Goal: Information Seeking & Learning: Find specific fact

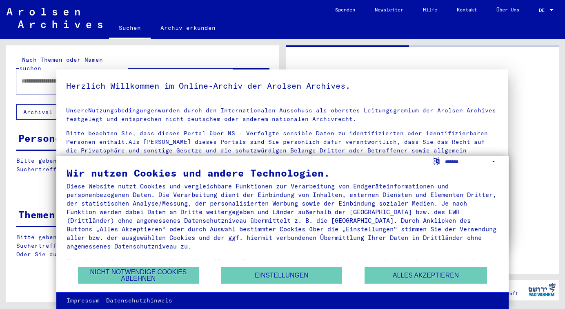
type input "********"
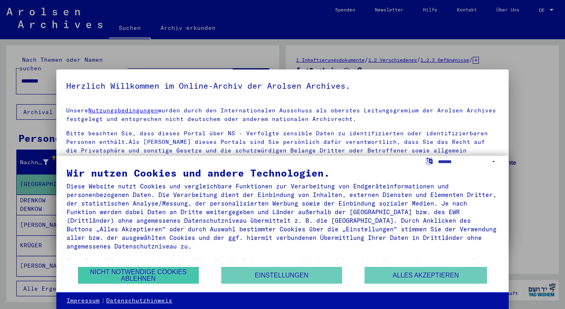
click at [132, 274] on button "Nicht notwendige Cookies ablehnen" at bounding box center [138, 275] width 121 height 17
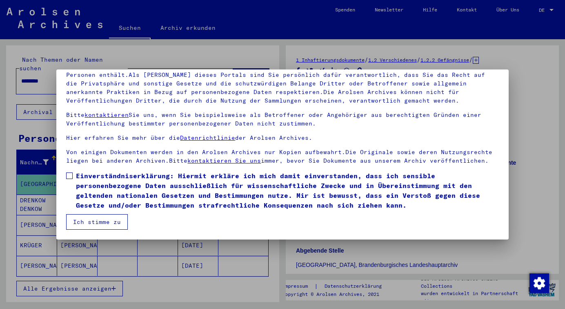
scroll to position [67, 0]
click at [73, 175] on span at bounding box center [69, 175] width 7 height 7
click at [84, 222] on button "Ich stimme zu" at bounding box center [97, 222] width 62 height 16
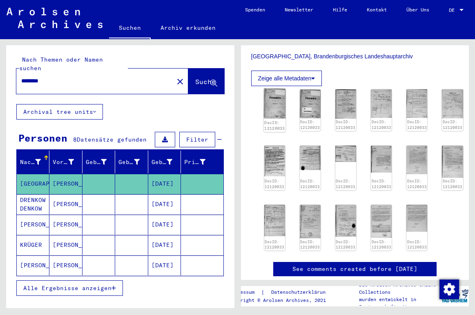
scroll to position [209, 0]
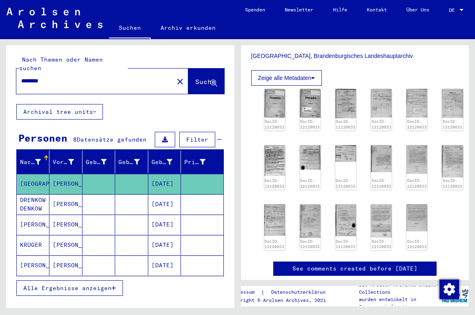
click at [313, 81] on icon at bounding box center [313, 78] width 4 height 6
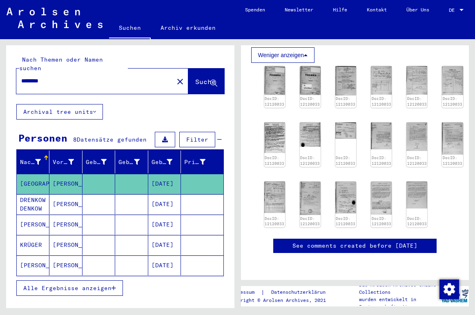
scroll to position [307, 0]
click at [271, 78] on img at bounding box center [274, 80] width 22 height 30
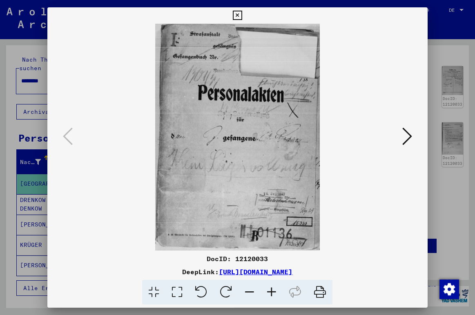
click at [411, 141] on icon at bounding box center [407, 137] width 10 height 20
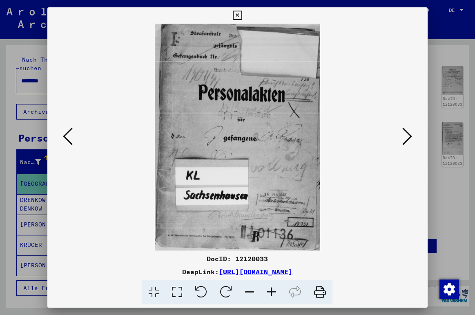
click at [411, 141] on icon at bounding box center [407, 137] width 10 height 20
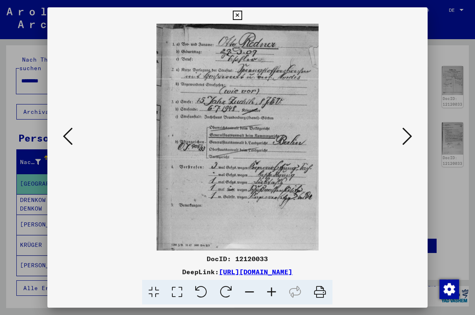
click at [411, 141] on icon at bounding box center [407, 137] width 10 height 20
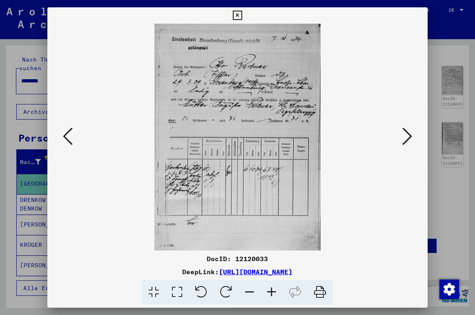
click at [411, 141] on icon at bounding box center [407, 137] width 10 height 20
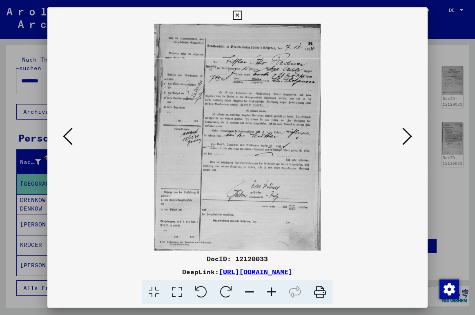
click at [411, 141] on icon at bounding box center [407, 137] width 10 height 20
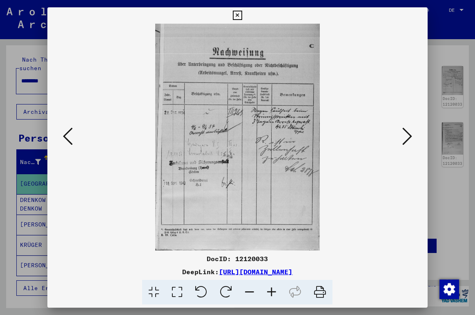
click at [411, 141] on icon at bounding box center [407, 137] width 10 height 20
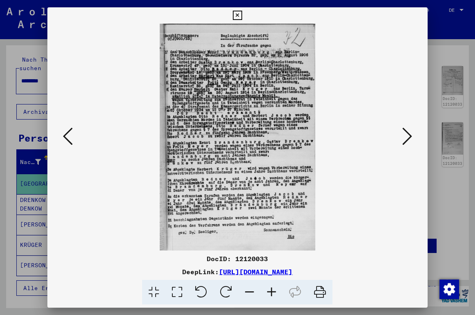
click at [411, 141] on icon at bounding box center [407, 137] width 10 height 20
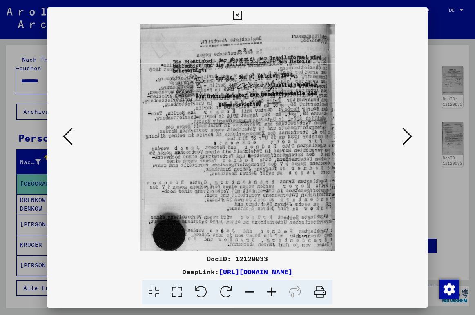
click at [66, 136] on icon at bounding box center [68, 137] width 10 height 20
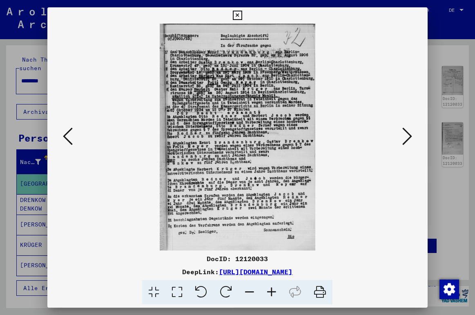
click at [410, 135] on icon at bounding box center [407, 137] width 10 height 20
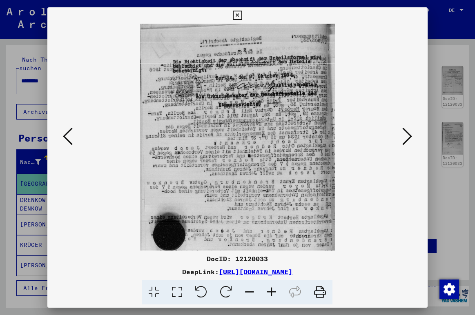
click at [410, 135] on icon at bounding box center [407, 137] width 10 height 20
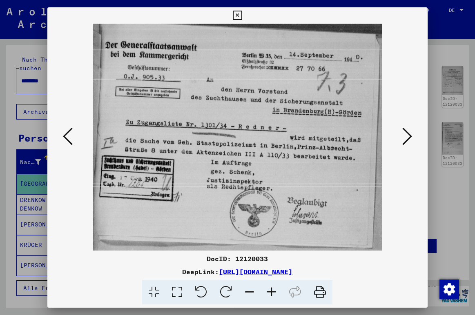
click at [410, 135] on icon at bounding box center [407, 137] width 10 height 20
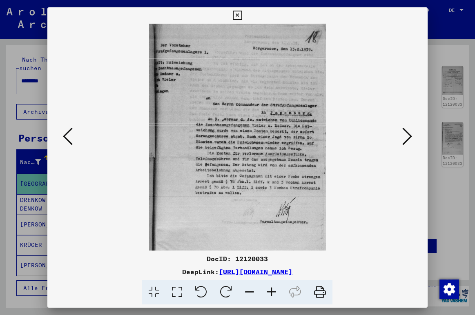
click at [410, 135] on icon at bounding box center [407, 137] width 10 height 20
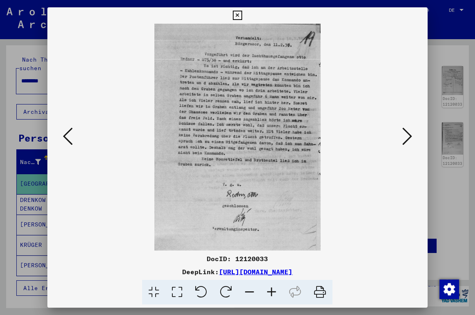
click at [410, 135] on icon at bounding box center [407, 137] width 10 height 20
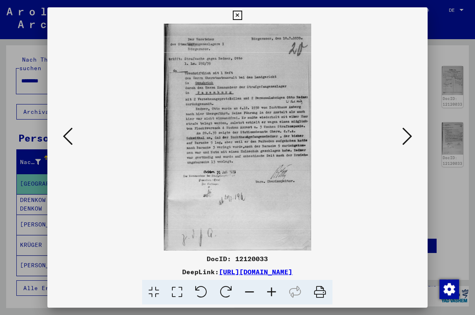
click at [410, 135] on icon at bounding box center [407, 137] width 10 height 20
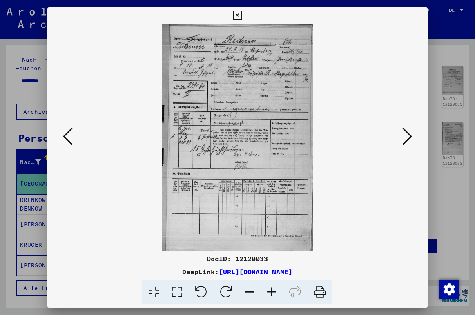
click at [410, 135] on icon at bounding box center [407, 137] width 10 height 20
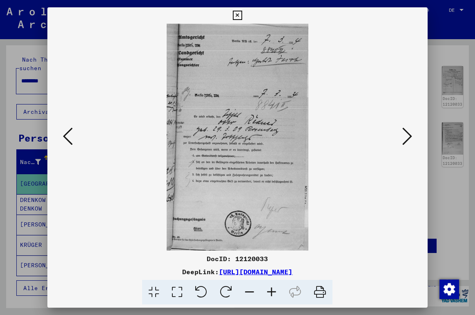
click at [410, 135] on icon at bounding box center [407, 137] width 10 height 20
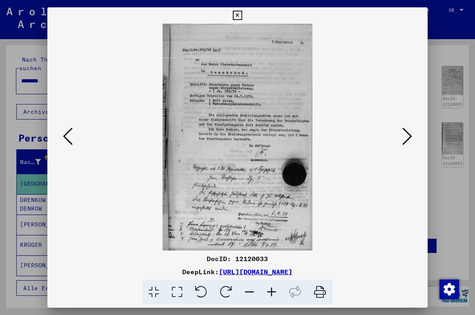
click at [410, 135] on icon at bounding box center [407, 137] width 10 height 20
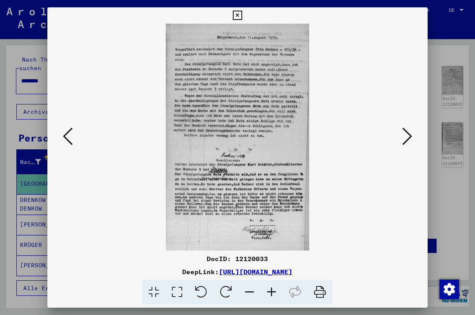
click at [410, 135] on icon at bounding box center [407, 137] width 10 height 20
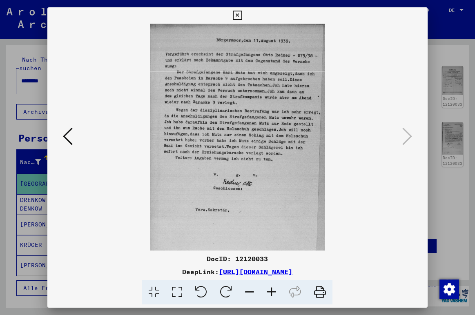
scroll to position [0, 0]
click at [318, 292] on icon at bounding box center [320, 292] width 25 height 25
click at [242, 14] on icon at bounding box center [237, 16] width 9 height 10
